Goal: Task Accomplishment & Management: Use online tool/utility

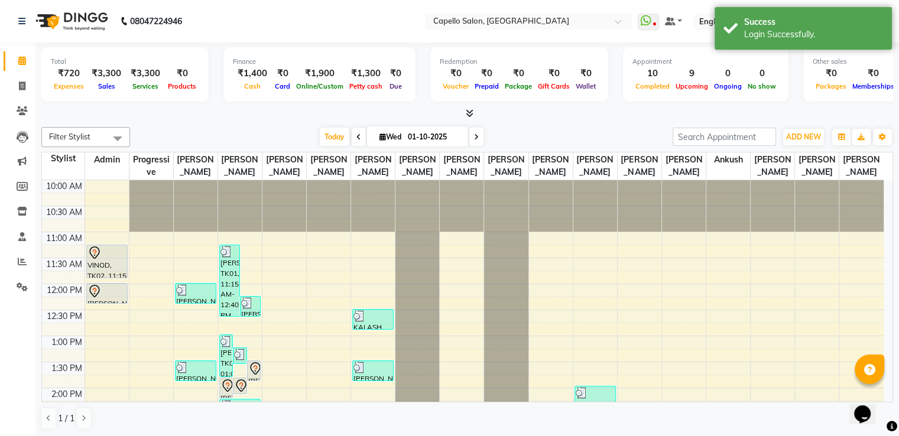
scroll to position [258, 0]
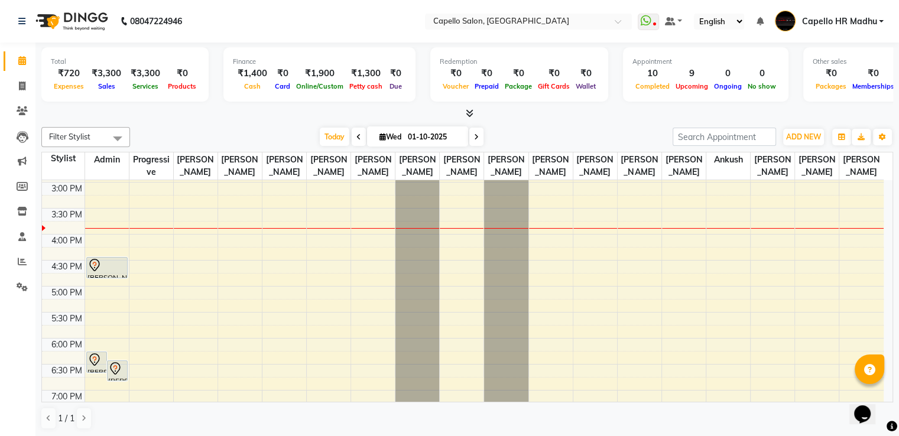
click at [855, 18] on span "Capello HR Madhu" at bounding box center [838, 21] width 75 height 12
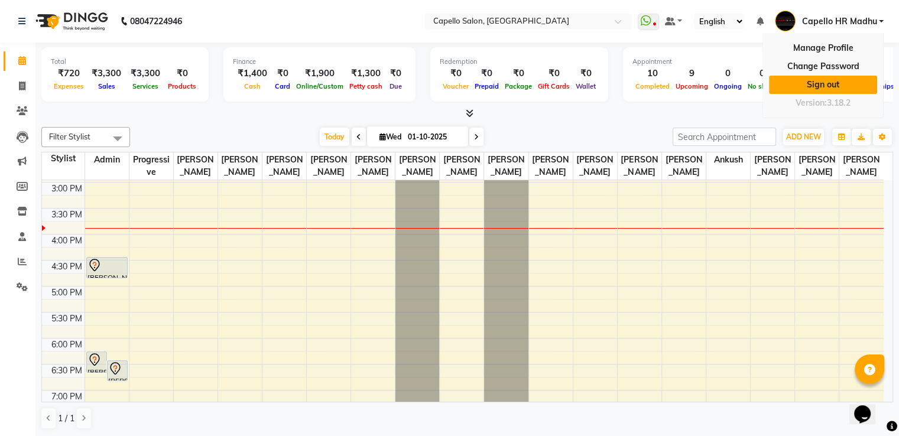
click at [832, 83] on link "Sign out" at bounding box center [823, 85] width 108 height 18
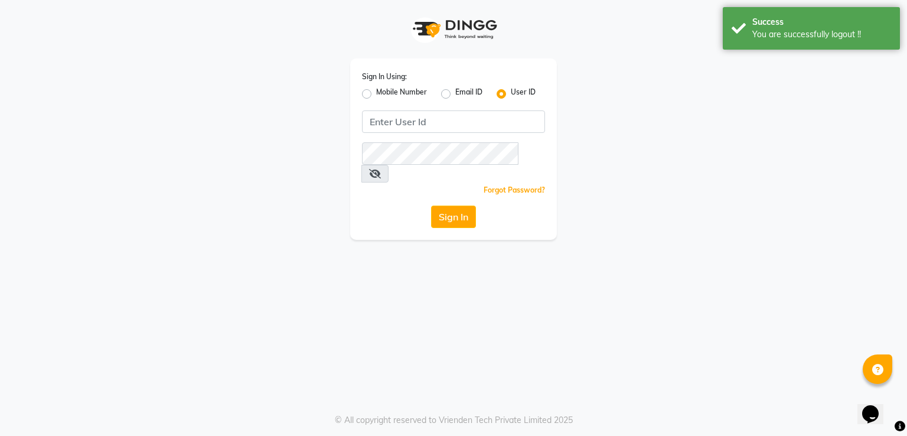
click at [517, 185] on link "Forgot Password?" at bounding box center [514, 189] width 61 height 9
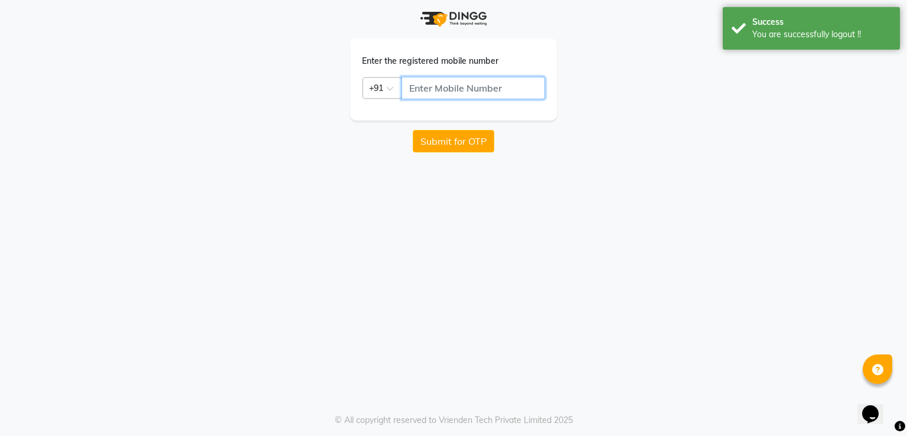
click at [449, 86] on input "text" at bounding box center [474, 88] width 144 height 22
type input "8007567804"
click at [443, 142] on button "Submit for OTP" at bounding box center [454, 141] width 82 height 22
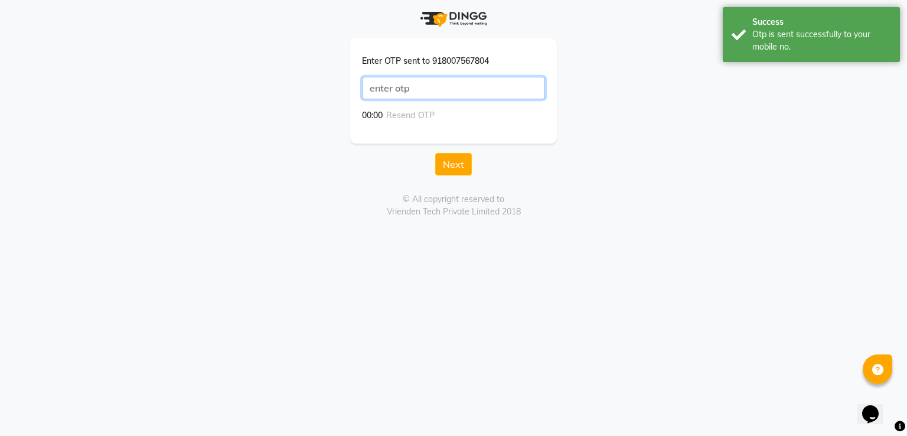
click at [451, 88] on input "text" at bounding box center [453, 88] width 183 height 22
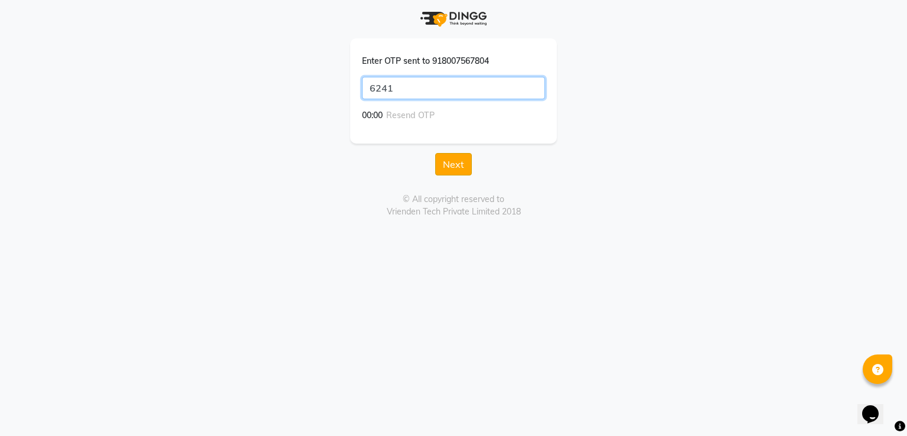
type input "6241"
click at [449, 157] on button "Next" at bounding box center [453, 164] width 37 height 22
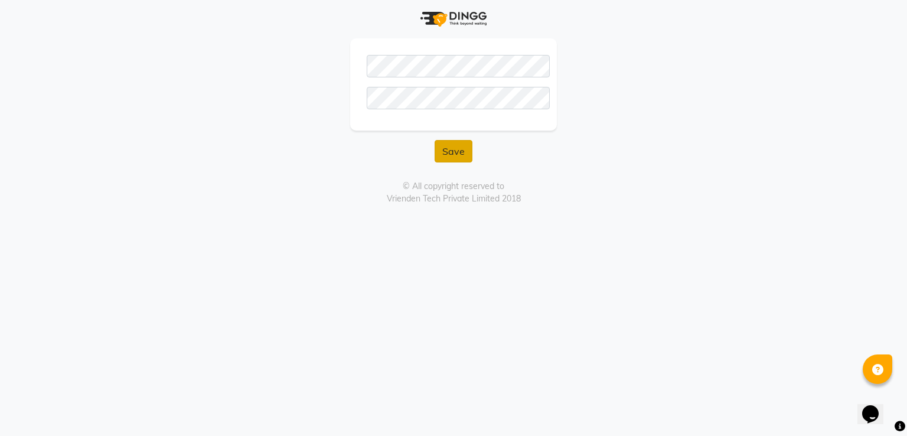
click at [456, 149] on button "Save" at bounding box center [454, 151] width 38 height 22
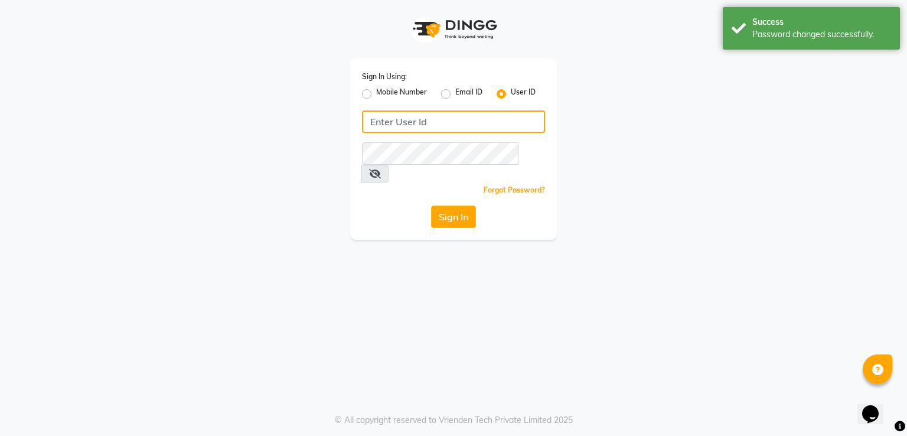
click at [454, 113] on input "Username" at bounding box center [453, 121] width 183 height 22
type input "8007567804"
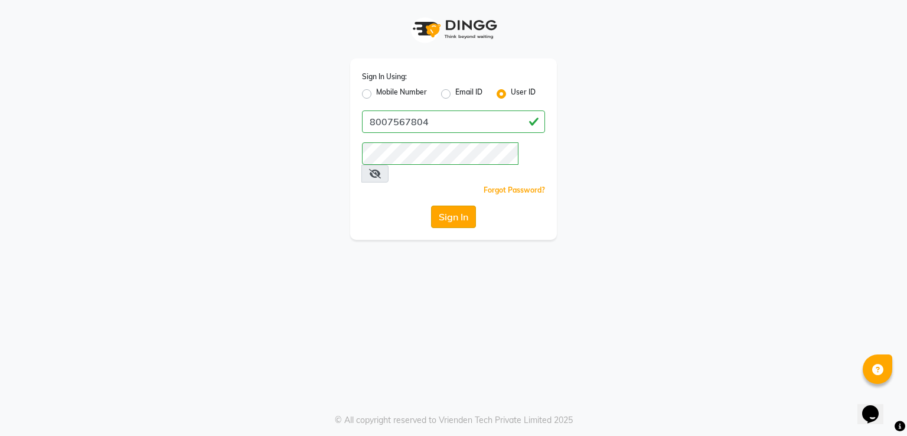
click at [442, 206] on button "Sign In" at bounding box center [453, 217] width 45 height 22
click at [451, 206] on button "Sign In" at bounding box center [453, 217] width 45 height 22
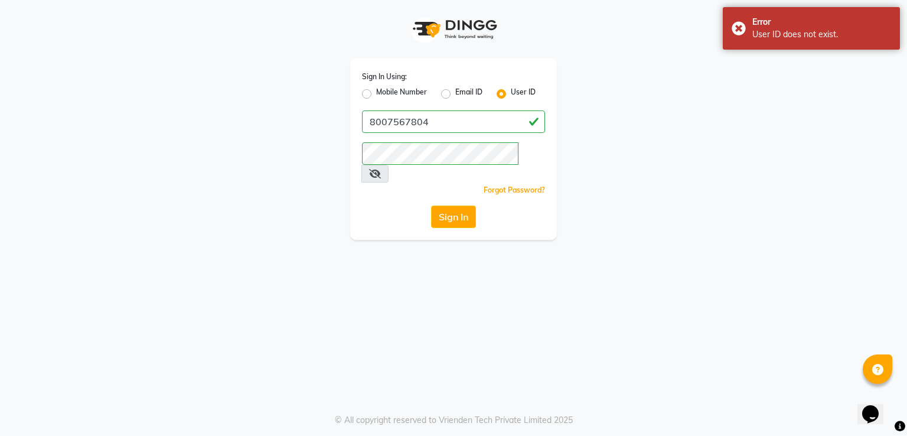
click at [376, 96] on label "Mobile Number" at bounding box center [401, 94] width 51 height 14
click at [376, 95] on input "Mobile Number" at bounding box center [380, 91] width 8 height 8
radio input "true"
radio input "false"
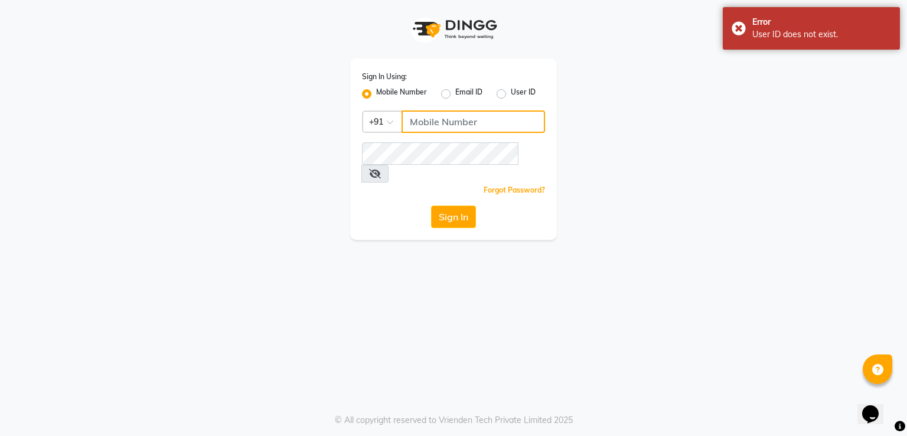
click at [431, 122] on input "Username" at bounding box center [474, 121] width 144 height 22
type input "8007567804"
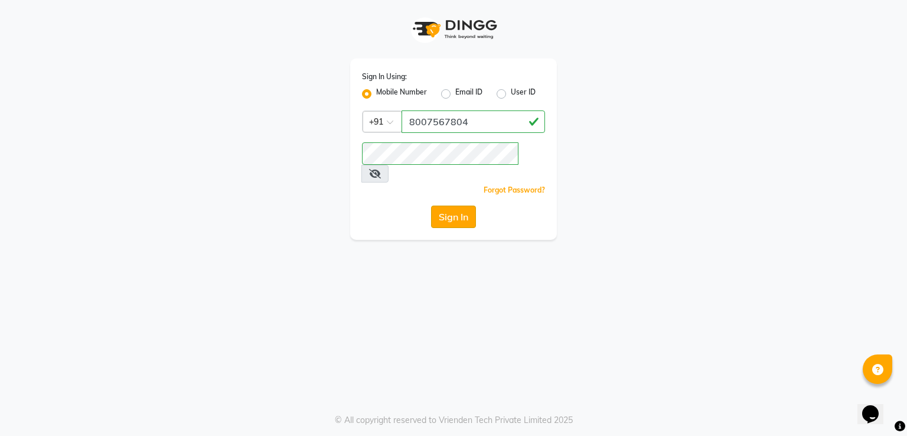
click at [445, 206] on button "Sign In" at bounding box center [453, 217] width 45 height 22
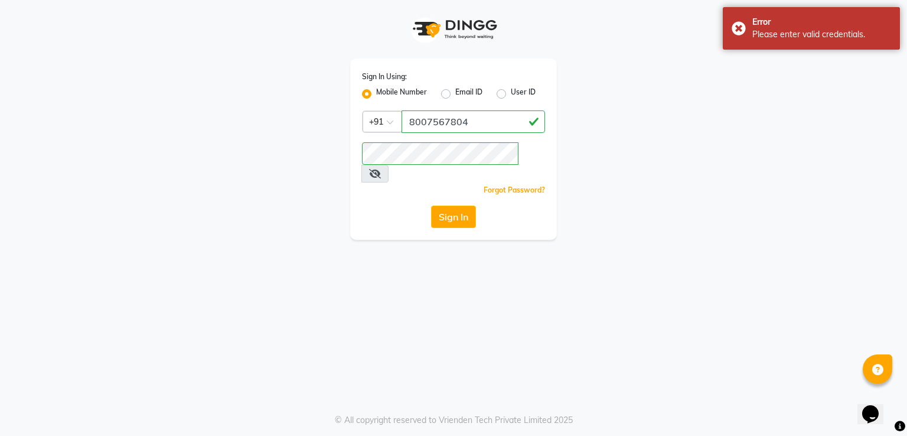
click at [381, 169] on icon at bounding box center [375, 173] width 12 height 9
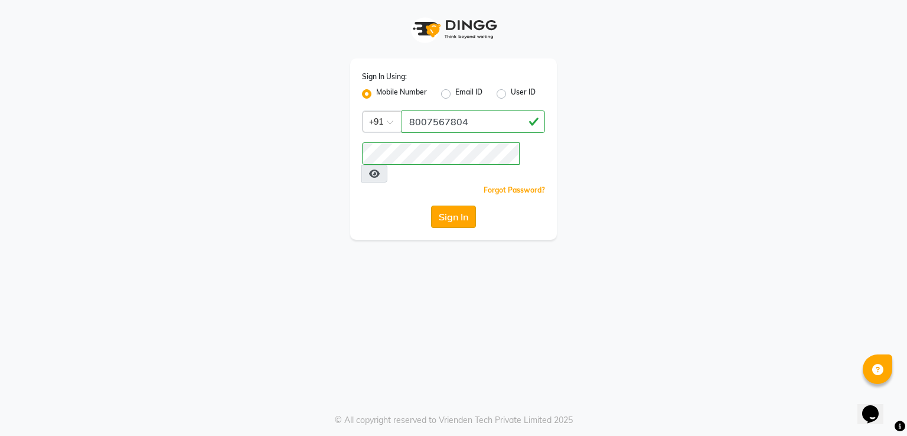
click at [452, 206] on button "Sign In" at bounding box center [453, 217] width 45 height 22
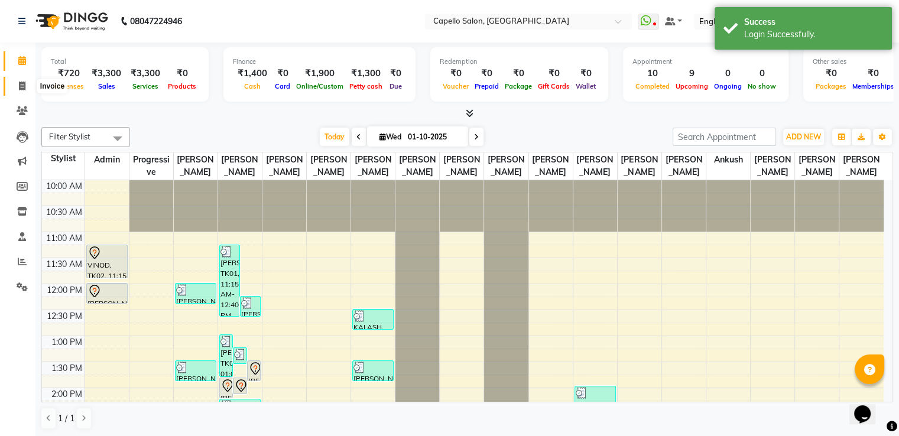
click at [19, 86] on icon at bounding box center [22, 86] width 6 height 9
select select "3476"
select select "service"
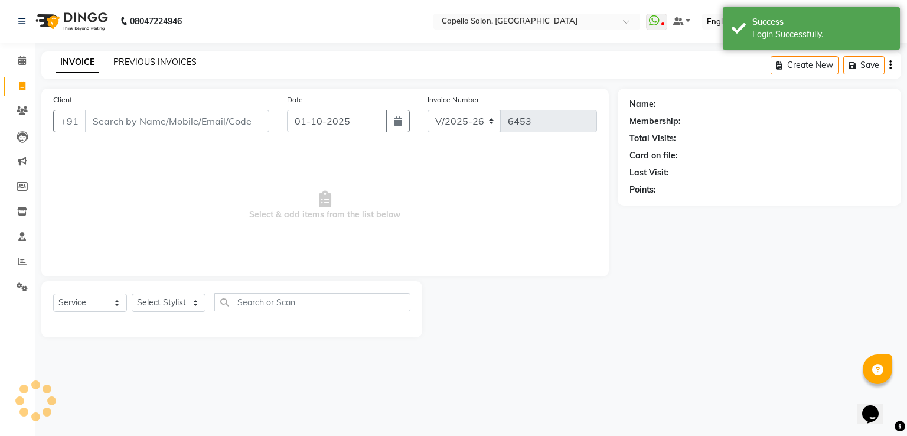
click at [159, 65] on link "PREVIOUS INVOICES" at bounding box center [154, 62] width 83 height 11
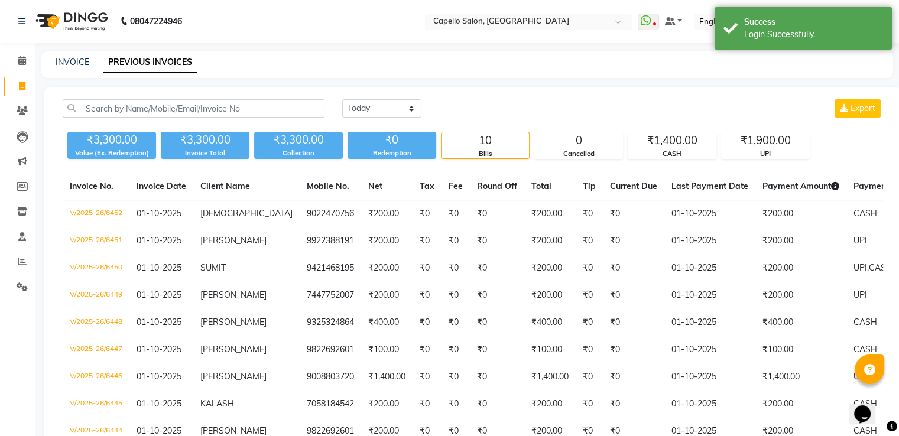
click at [546, 19] on input "text" at bounding box center [516, 23] width 171 height 12
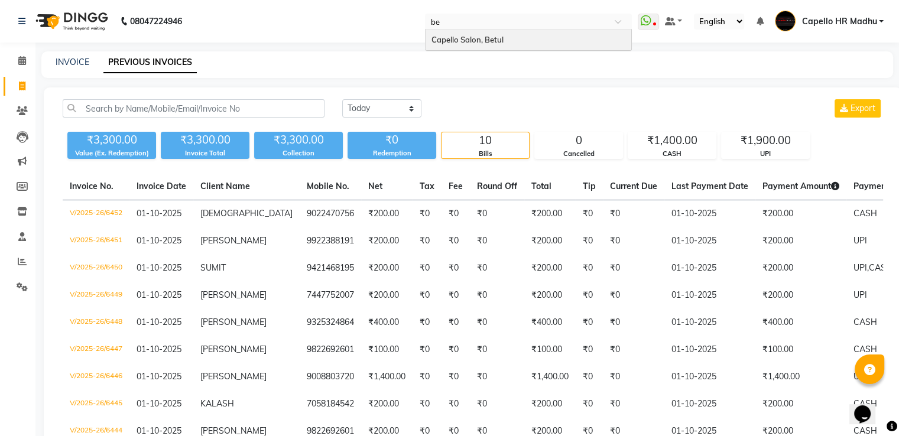
type input "bet"
click at [493, 38] on span "Capello Salon, Betul" at bounding box center [467, 39] width 72 height 9
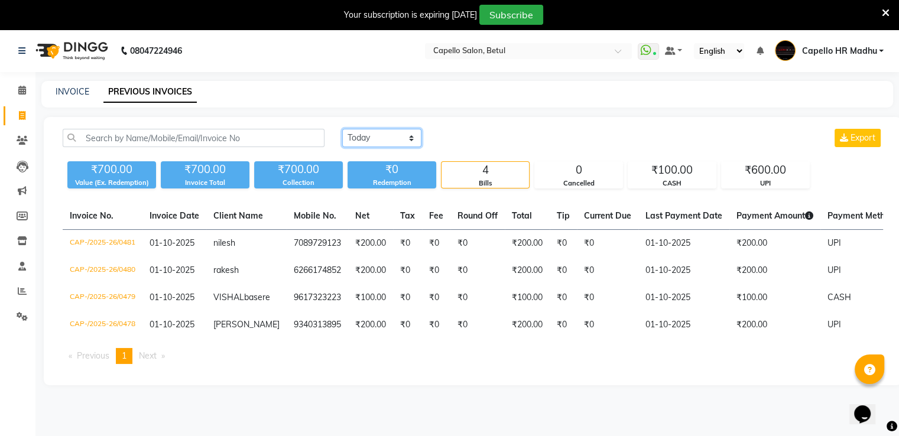
click at [388, 145] on select "[DATE] [DATE] Custom Range" at bounding box center [381, 138] width 79 height 18
select select "range"
click at [342, 129] on select "[DATE] [DATE] Custom Range" at bounding box center [381, 138] width 79 height 18
click at [485, 142] on input "01-10-2025" at bounding box center [478, 138] width 83 height 17
select select "10"
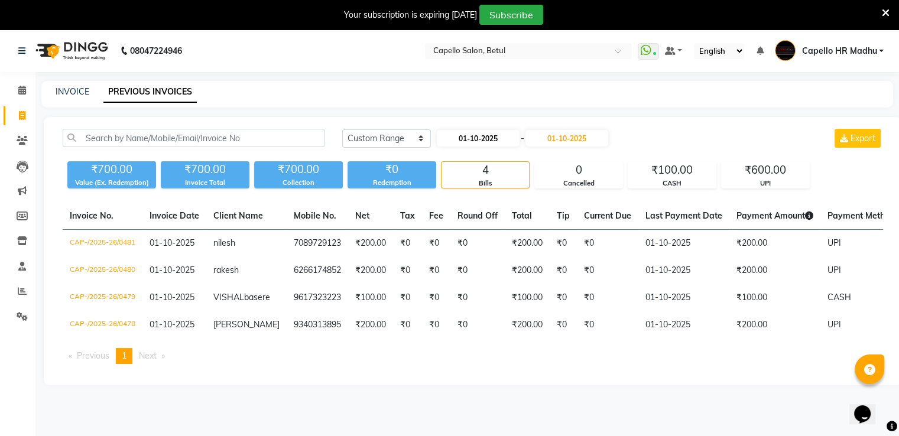
select select "2025"
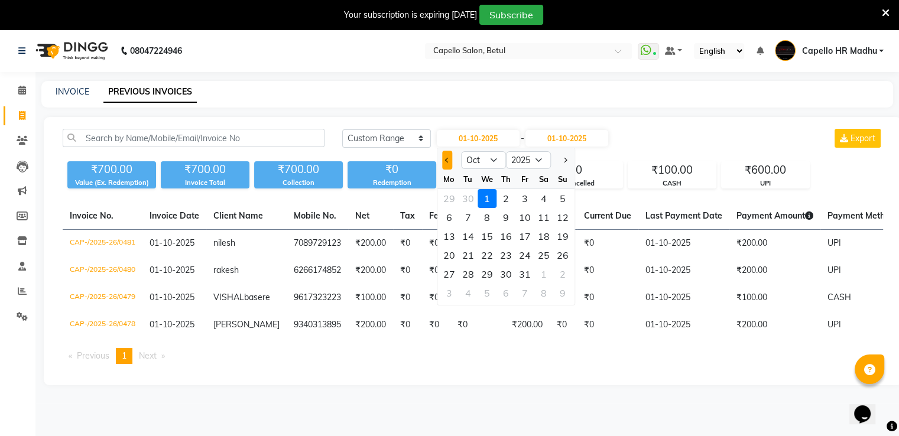
click at [444, 159] on button "Previous month" at bounding box center [447, 160] width 10 height 19
select select "9"
click at [448, 200] on div "1" at bounding box center [449, 198] width 19 height 19
type input "01-09-2025"
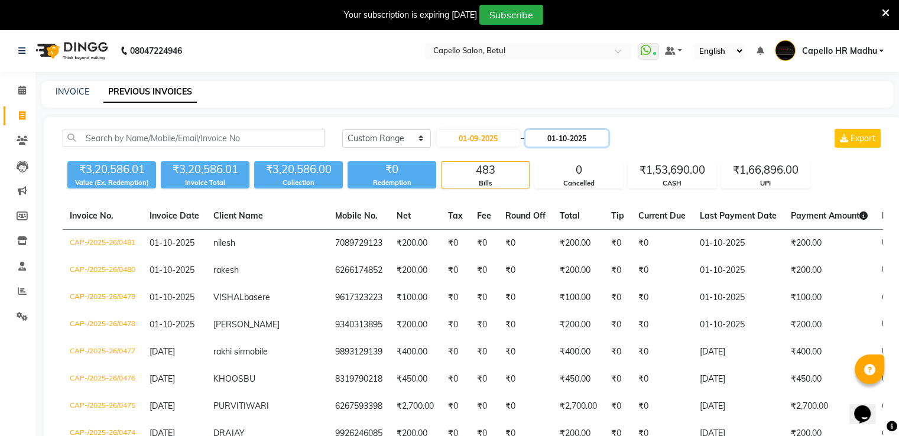
click at [560, 141] on input "01-10-2025" at bounding box center [566, 138] width 83 height 17
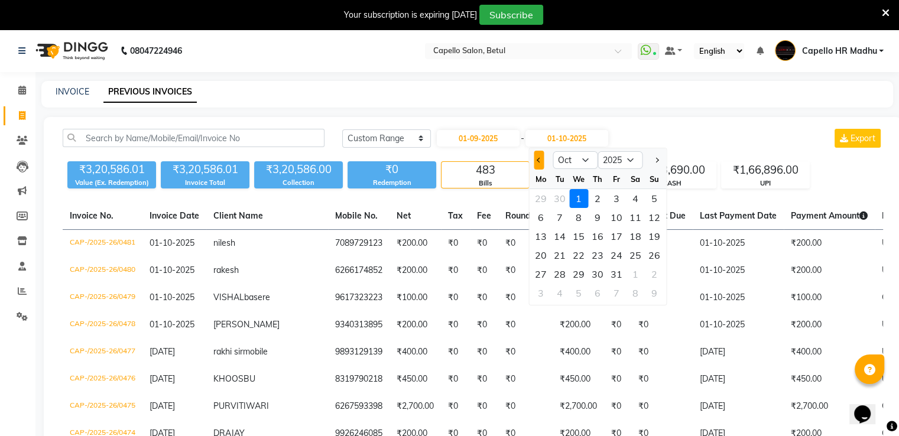
click at [540, 161] on span "Previous month" at bounding box center [538, 160] width 5 height 5
select select "9"
click at [558, 275] on div "30" at bounding box center [559, 274] width 19 height 19
type input "[DATE]"
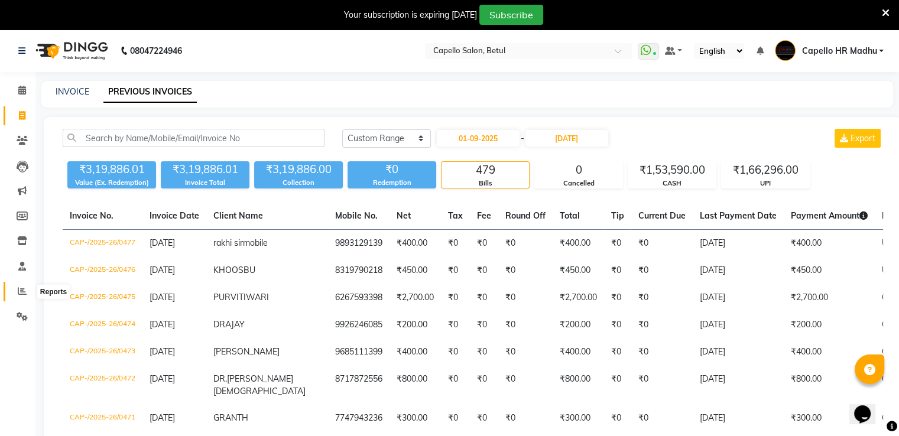
click at [21, 294] on icon at bounding box center [22, 291] width 9 height 9
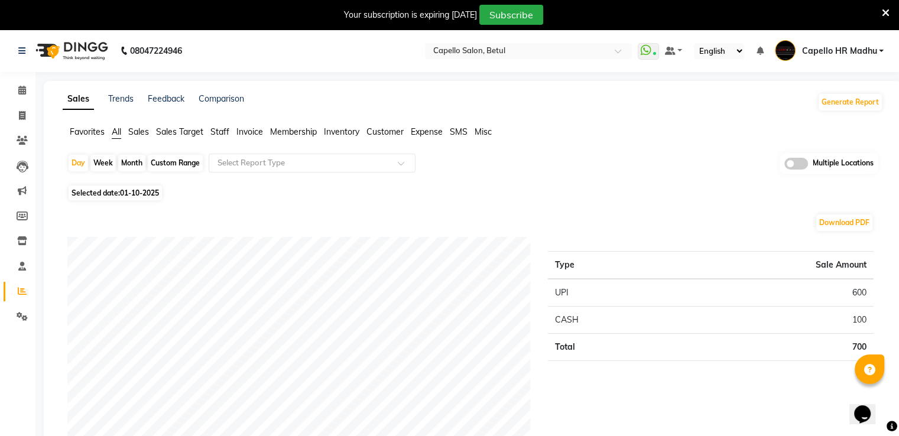
click at [347, 131] on span "Inventory" at bounding box center [341, 131] width 35 height 11
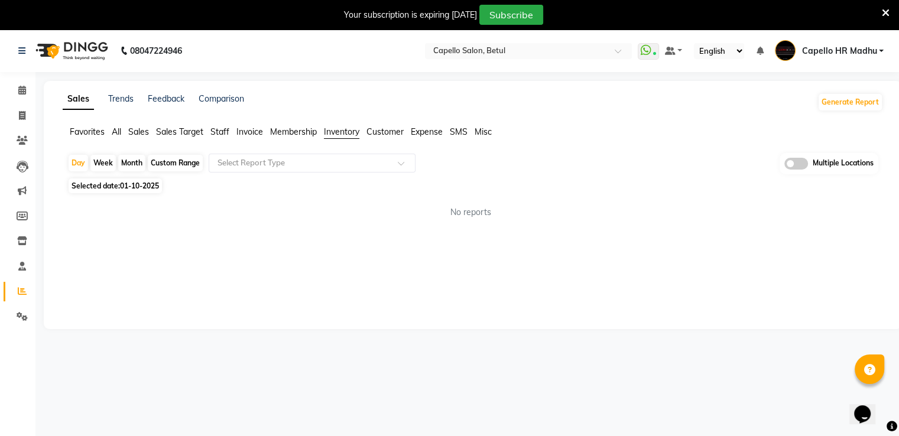
click at [131, 160] on div "Month" at bounding box center [131, 163] width 27 height 17
select select "10"
select select "2025"
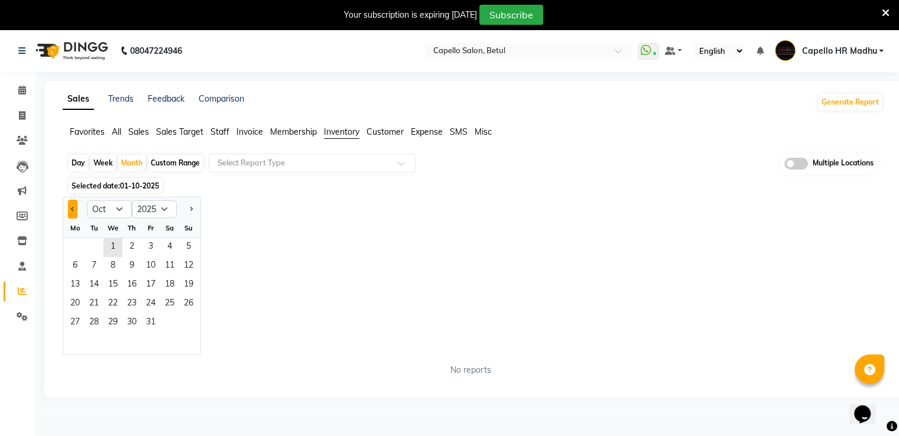
click at [68, 206] on button "Previous month" at bounding box center [72, 209] width 9 height 19
select select "9"
click at [80, 249] on span "1" at bounding box center [75, 247] width 19 height 19
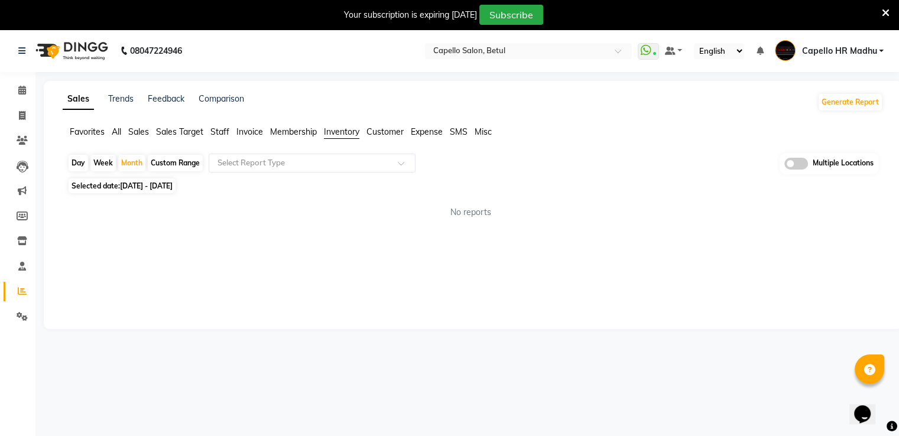
click at [144, 135] on span "Sales" at bounding box center [138, 131] width 21 height 11
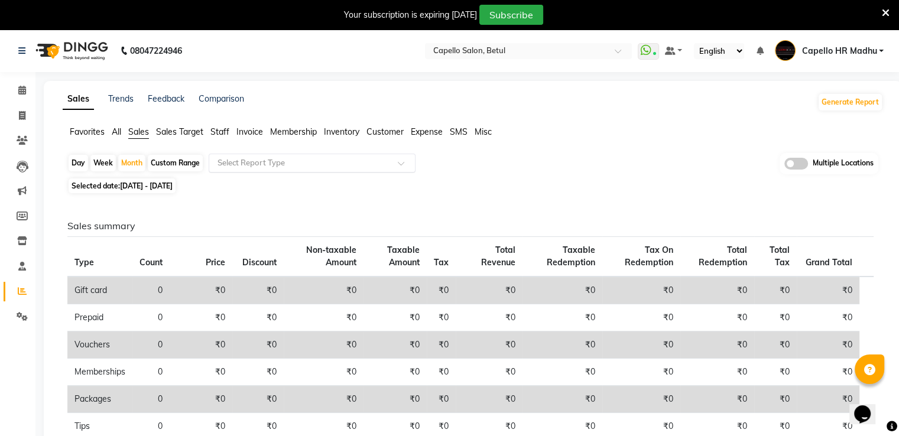
click at [338, 164] on input "text" at bounding box center [300, 163] width 170 height 12
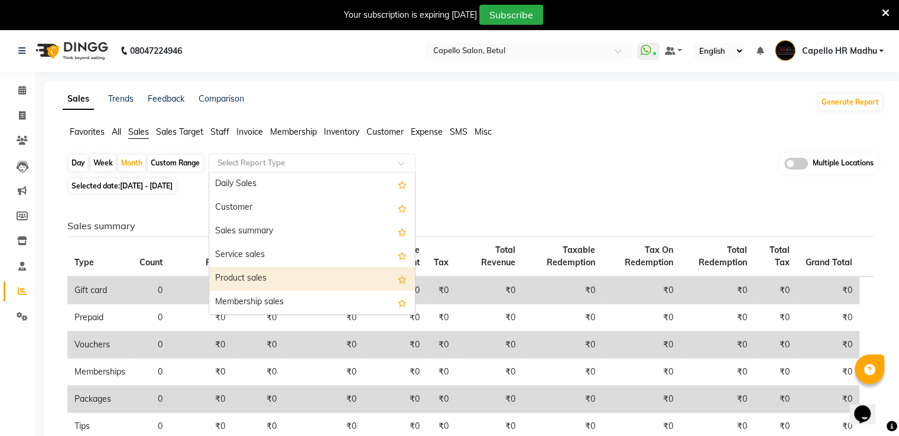
click at [252, 276] on div "Product sales" at bounding box center [312, 279] width 206 height 24
click at [252, 276] on div "Sales Trends Feedback Comparison Generate Report Favorites All Sales Sales Targ…" at bounding box center [473, 385] width 858 height 608
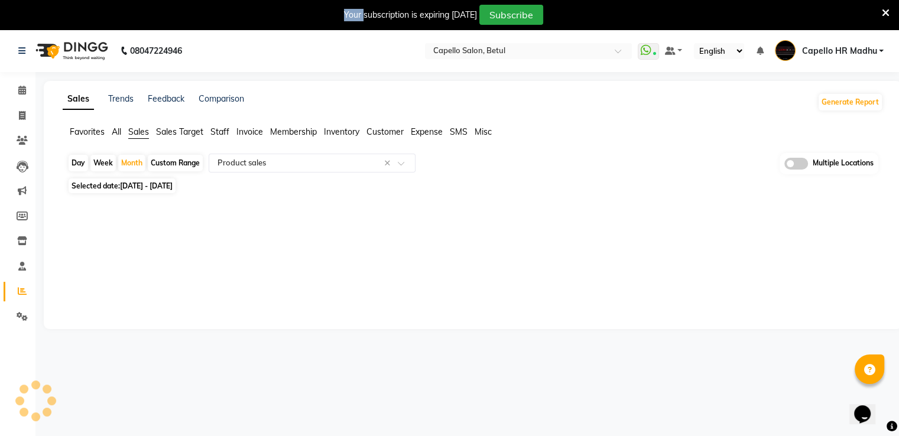
select select "full_report"
select select "csv"
click at [337, 133] on span "Inventory" at bounding box center [341, 131] width 35 height 11
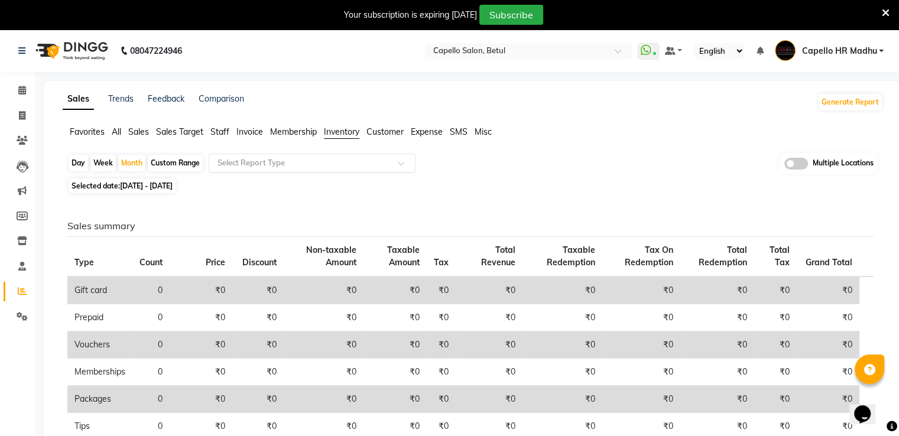
click at [315, 166] on input "text" at bounding box center [300, 163] width 170 height 12
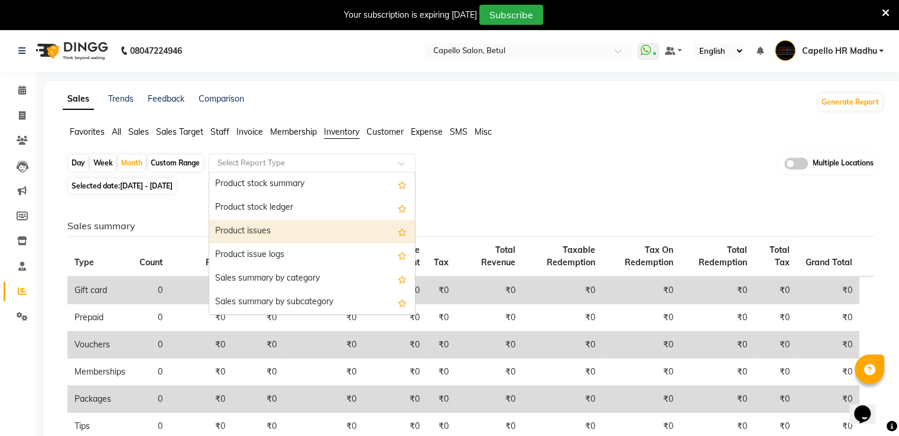
click at [286, 232] on div "Product issues" at bounding box center [312, 232] width 206 height 24
select select "full_report"
select select "csv"
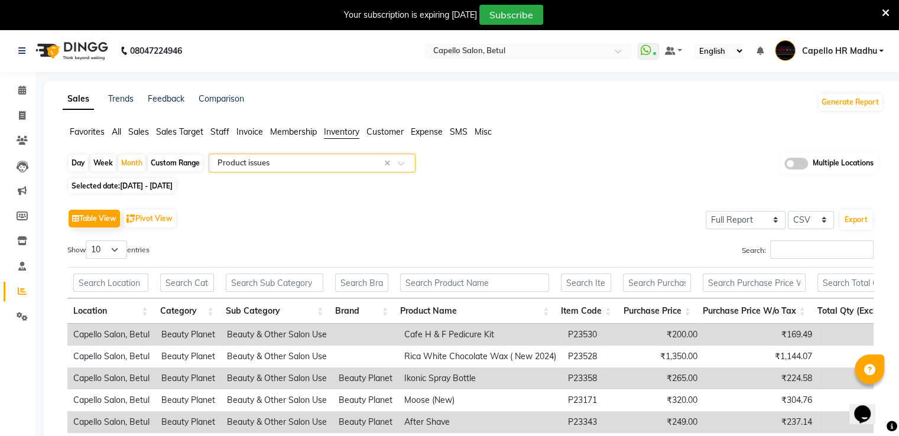
click at [402, 163] on span at bounding box center [405, 167] width 15 height 12
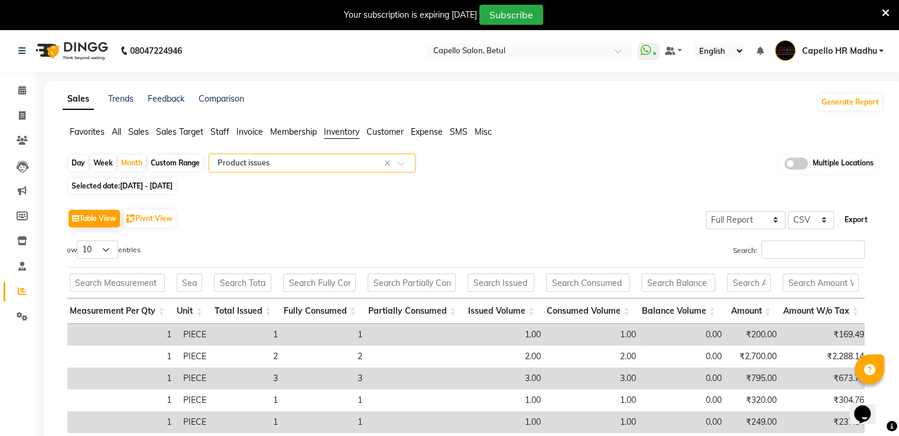
click at [860, 223] on button "Export" at bounding box center [855, 220] width 32 height 20
